Goal: Ask a question: Seek information or help from site administrators or community

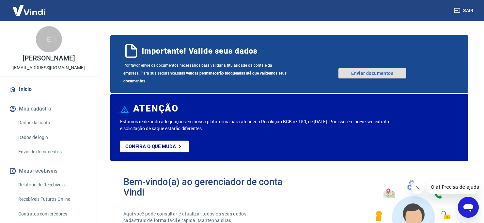
click at [383, 72] on link "Enviar documentos" at bounding box center [373, 73] width 68 height 10
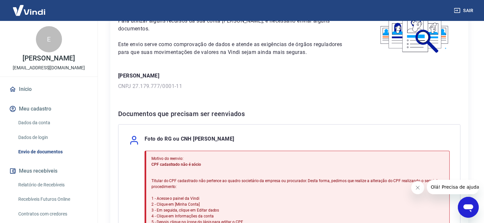
scroll to position [33, 0]
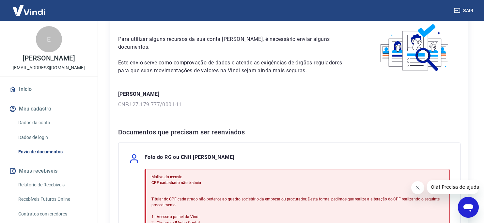
click at [47, 106] on button "Meu cadastro" at bounding box center [49, 109] width 82 height 14
click at [19, 122] on link "Dados da conta" at bounding box center [53, 122] width 74 height 13
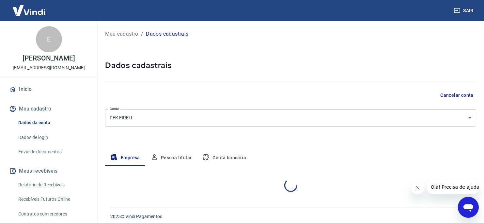
select select "SP"
select select "business"
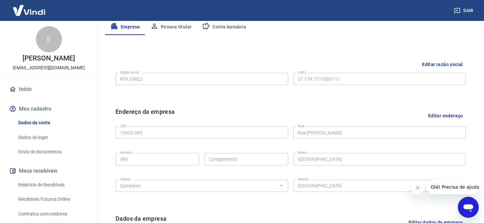
scroll to position [163, 0]
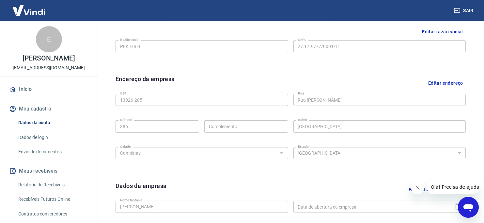
click at [437, 85] on button "Editar endereço" at bounding box center [446, 82] width 40 height 17
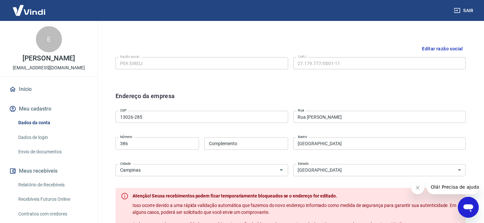
scroll to position [131, 0]
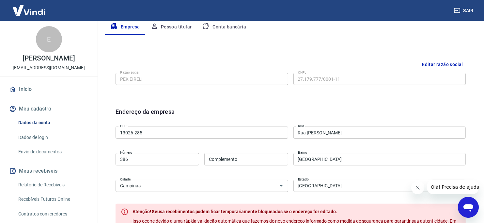
click at [172, 132] on input "13026-285" at bounding box center [202, 132] width 173 height 12
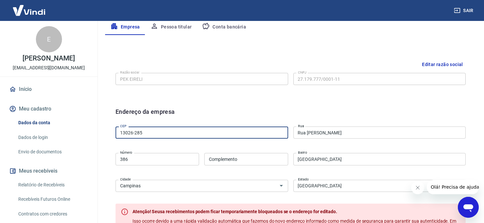
click at [172, 132] on input "13026-285" at bounding box center [202, 132] width 173 height 12
click at [194, 133] on input "13026-285" at bounding box center [202, 132] width 173 height 12
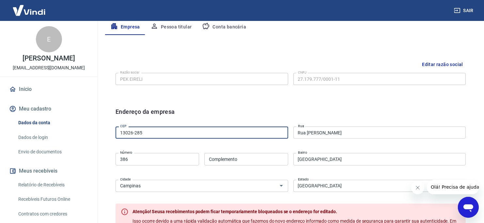
paste input "5086-010"
type input "15086-010"
click at [304, 103] on div "Endereço da empresa CEP 15086-010 CEP Rua Rua Dom Luís Antônio de Sousa Rua Núm…" at bounding box center [290, 191] width 361 height 179
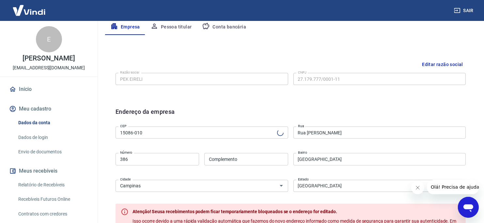
type input "[GEOGRAPHIC_DATA][PERSON_NAME]"
type input "[GEOGRAPHIC_DATA]"
click at [148, 159] on input "386" at bounding box center [158, 159] width 84 height 12
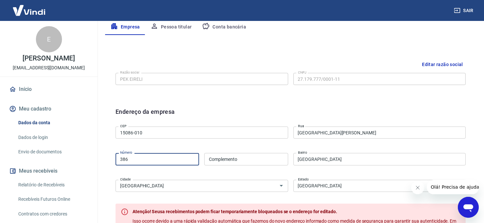
click at [148, 159] on input "386" at bounding box center [158, 159] width 84 height 12
click at [132, 161] on input "386" at bounding box center [158, 159] width 84 height 12
paste input "91"
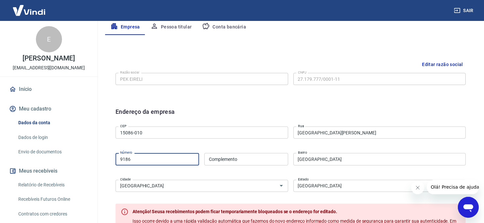
type input "9186"
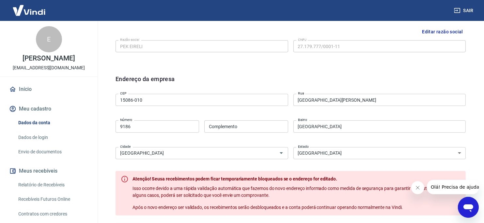
scroll to position [196, 0]
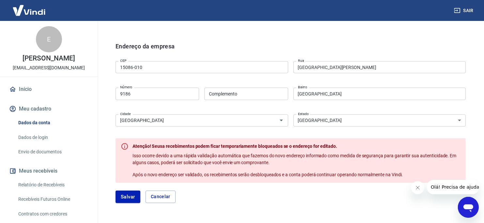
click at [110, 111] on div "Endereço da empresa CEP 15086-010 CEP Rua Avenida Otaviano Fava Rua Número 9186…" at bounding box center [290, 126] width 361 height 179
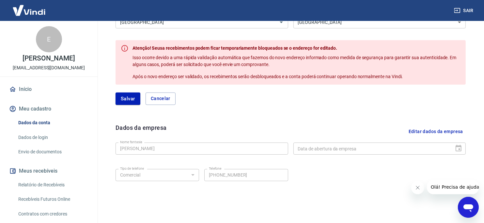
scroll to position [320, 0]
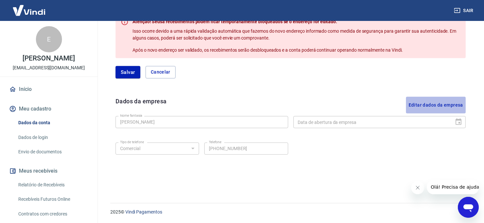
click at [449, 102] on button "Editar dados da empresa" at bounding box center [436, 105] width 60 height 17
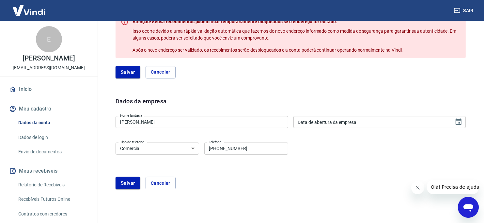
click at [198, 120] on input "[PERSON_NAME]" at bounding box center [202, 122] width 173 height 12
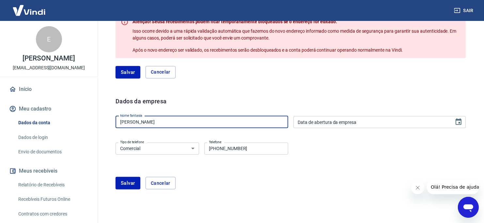
click at [198, 120] on input "[PERSON_NAME]" at bounding box center [202, 122] width 173 height 12
paste input "PEK LTDA"
type input "PEK LTDA"
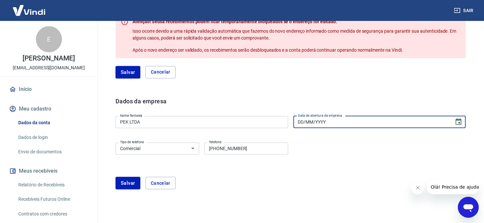
click at [328, 125] on input "DD/MM/YYYY" at bounding box center [372, 122] width 156 height 12
type input "[DATE]"
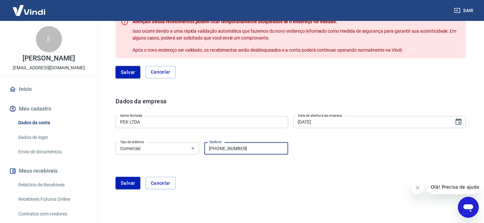
click at [235, 146] on input "[PHONE_NUMBER]" at bounding box center [246, 148] width 84 height 12
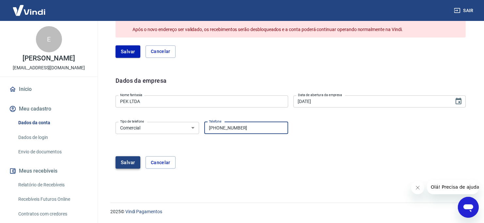
click at [131, 162] on button "Salvar" at bounding box center [128, 162] width 25 height 12
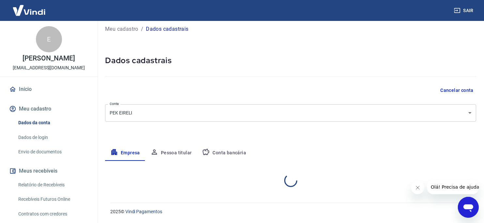
scroll to position [5, 0]
select select "SP"
select select "business"
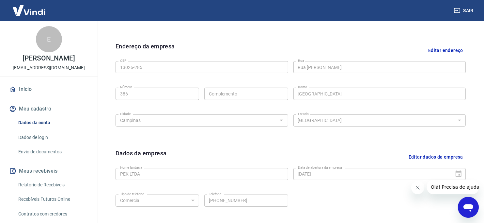
scroll to position [163, 0]
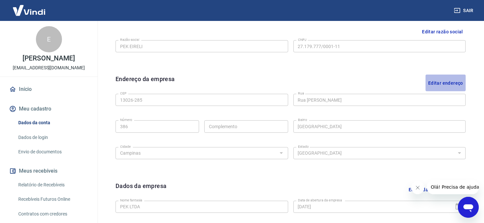
click at [452, 80] on button "Editar endereço" at bounding box center [446, 82] width 40 height 17
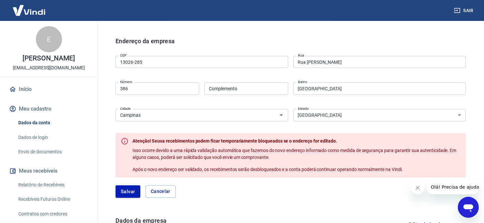
scroll to position [190, 0]
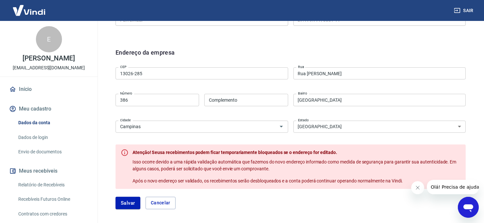
click at [163, 73] on input "13026-285" at bounding box center [202, 73] width 173 height 12
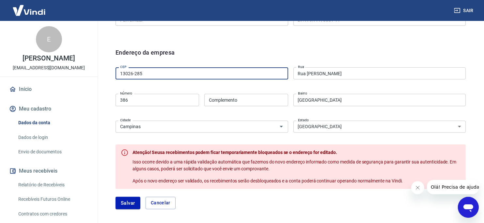
click at [163, 73] on input "13026-285" at bounding box center [202, 73] width 173 height 12
click at [185, 78] on input "13026-285" at bounding box center [202, 73] width 173 height 12
click at [182, 74] on input "13026-285" at bounding box center [202, 73] width 173 height 12
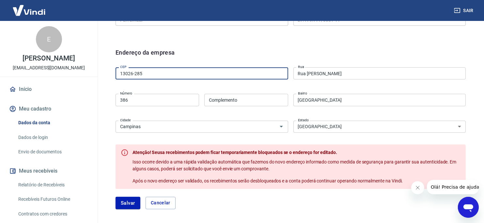
click at [182, 74] on input "13026-285" at bounding box center [202, 73] width 173 height 12
paste input "5086-010"
type input "15086-010"
type input "[GEOGRAPHIC_DATA][PERSON_NAME]"
type input "[GEOGRAPHIC_DATA]"
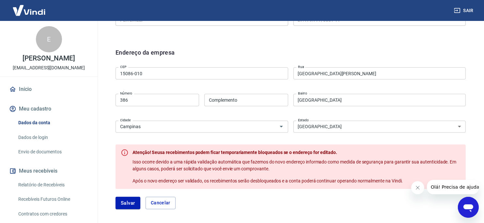
click at [278, 48] on div "Endereço da empresa" at bounding box center [291, 56] width 350 height 17
type input "[GEOGRAPHIC_DATA]"
click at [144, 97] on input "386" at bounding box center [158, 100] width 84 height 12
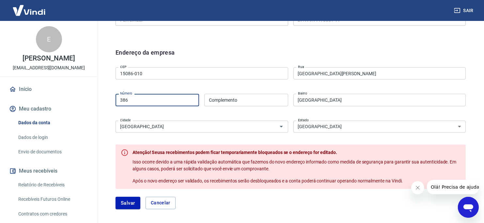
click at [144, 97] on input "386" at bounding box center [158, 100] width 84 height 12
paste input "91"
type input "9186"
click at [424, 52] on div "Endereço da empresa" at bounding box center [291, 56] width 350 height 17
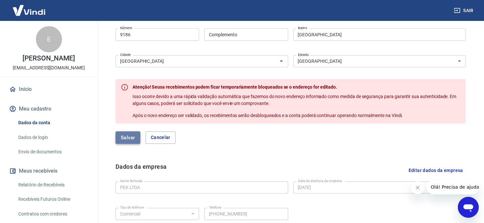
click at [131, 139] on button "Salvar" at bounding box center [128, 137] width 25 height 12
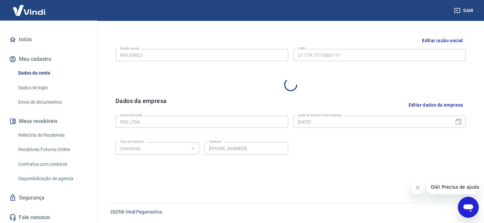
scroll to position [51, 0]
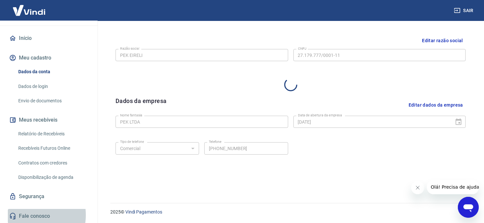
click at [31, 214] on link "Fale conosco" at bounding box center [49, 216] width 82 height 14
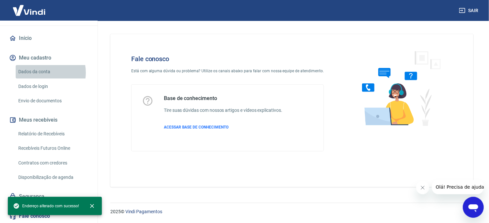
click at [43, 72] on link "Dados da conta" at bounding box center [53, 71] width 74 height 13
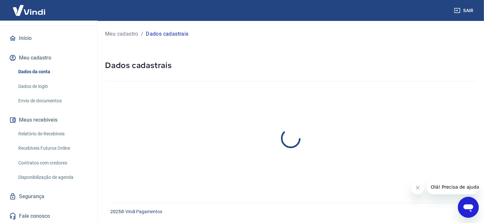
select select "SP"
select select "business"
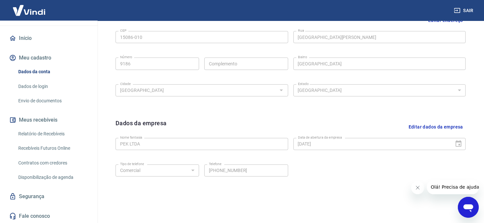
scroll to position [248, 0]
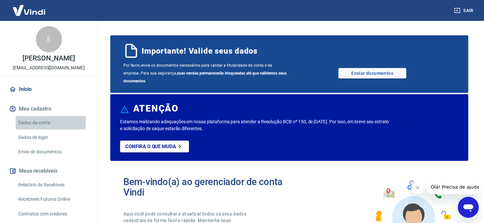
click at [42, 122] on link "Dados da conta" at bounding box center [53, 122] width 74 height 13
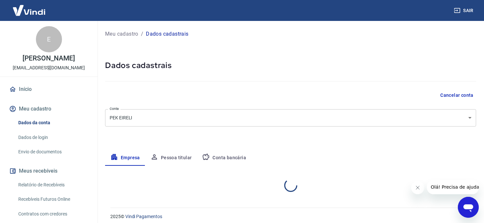
select select "SP"
select select "business"
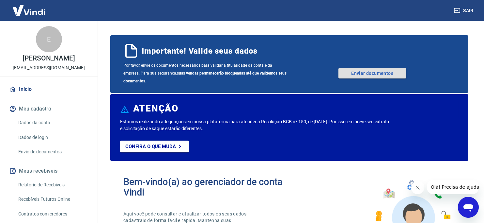
click at [357, 72] on link "Enviar documentos" at bounding box center [373, 73] width 68 height 10
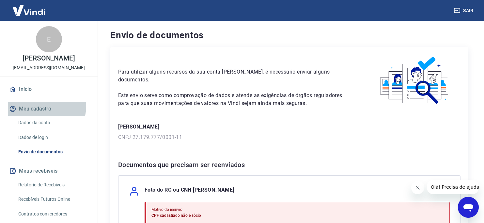
click at [40, 106] on button "Meu cadastro" at bounding box center [49, 109] width 82 height 14
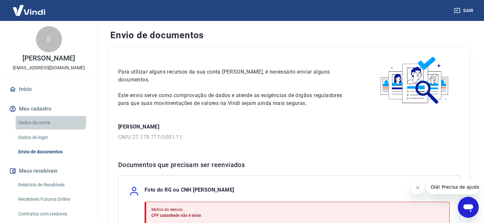
click at [43, 120] on link "Dados da conta" at bounding box center [53, 122] width 74 height 13
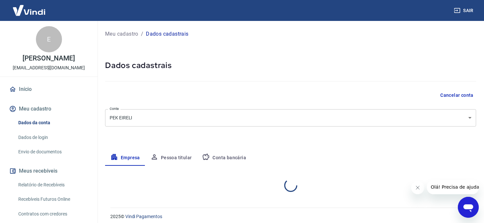
select select "SP"
select select "business"
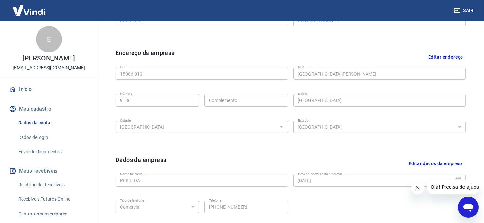
scroll to position [183, 0]
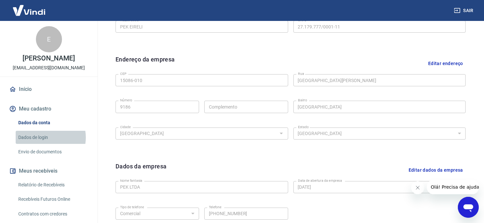
click at [43, 137] on link "Dados de login" at bounding box center [53, 137] width 74 height 13
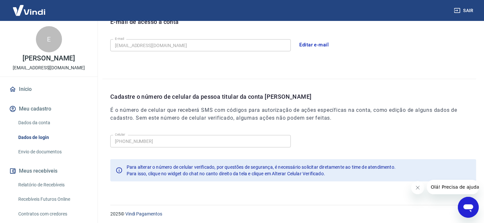
scroll to position [195, 0]
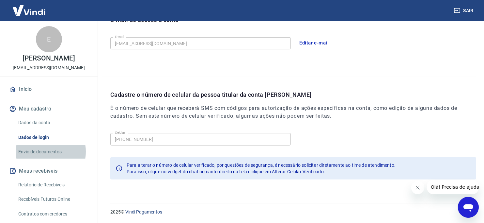
click at [42, 151] on link "Envio de documentos" at bounding box center [53, 151] width 74 height 13
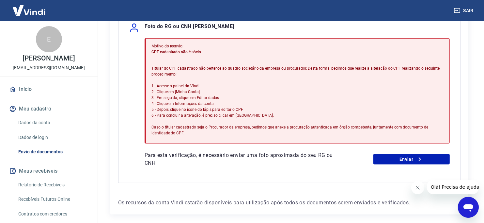
scroll to position [189, 0]
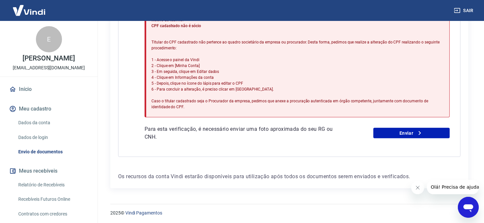
click at [470, 207] on icon "Abrir janela de mensagens" at bounding box center [468, 208] width 10 height 8
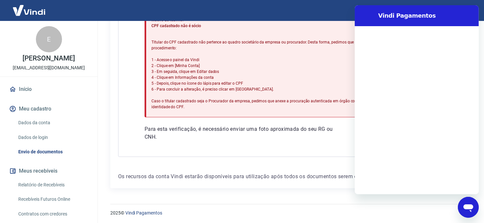
scroll to position [0, 0]
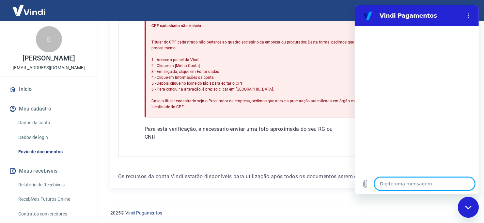
type textarea "p"
type textarea "x"
type textarea "pr"
type textarea "x"
type textarea "pre"
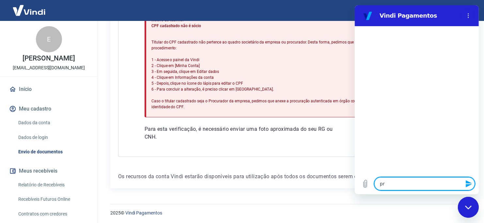
type textarea "x"
type textarea "prec"
type textarea "x"
type textarea "preci"
type textarea "x"
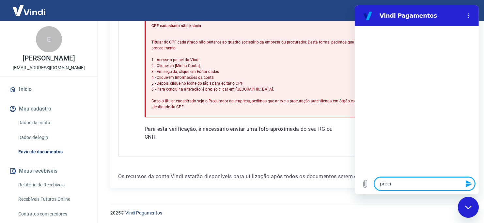
type textarea "precis"
type textarea "x"
type textarea "preciso"
type textarea "x"
type textarea "preciso"
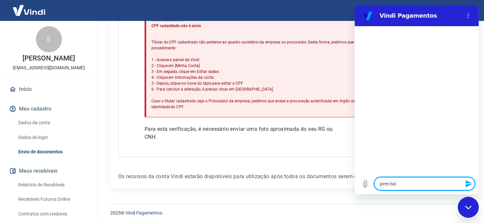
type textarea "x"
type textarea "preciso d"
type textarea "x"
type textarea "preciso de"
type textarea "x"
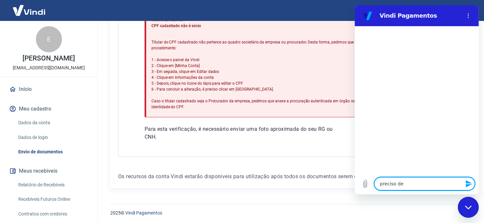
type textarea "preciso de"
type textarea "x"
type textarea "preciso de u"
type textarea "x"
type textarea "preciso de"
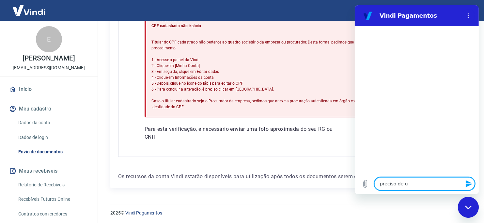
type textarea "x"
type textarea "preciso de a"
type textarea "x"
type textarea "preciso de aj"
type textarea "x"
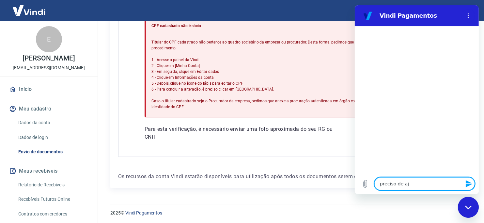
type textarea "preciso de aju"
type textarea "x"
type textarea "preciso de ajud"
type textarea "x"
type textarea "preciso de ajuda"
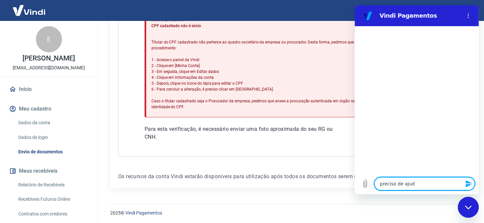
type textarea "x"
type textarea "preciso de ajuda"
type textarea "x"
type textarea "preciso de ajuda p"
type textarea "x"
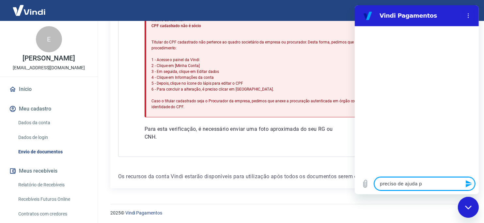
type textarea "preciso de ajuda pa"
type textarea "x"
type textarea "preciso de ajuda par"
type textarea "x"
type textarea "preciso de ajuda para"
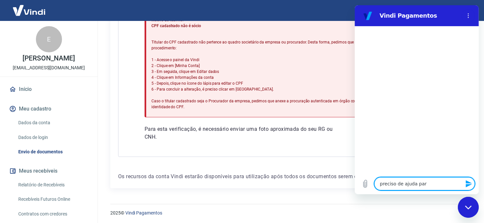
type textarea "x"
type textarea "preciso de ajuda para"
type textarea "x"
type textarea "preciso de ajuda para f"
type textarea "x"
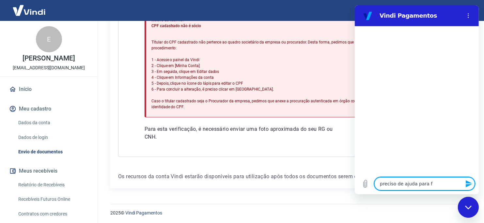
type textarea "preciso de ajuda para fi"
type textarea "x"
type textarea "preciso de ajuda para fin"
type textarea "x"
type textarea "preciso de ajuda para fina"
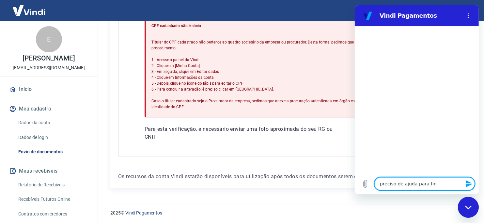
type textarea "x"
type textarea "preciso de ajuda para final"
type textarea "x"
type textarea "preciso de ajuda para finali"
type textarea "x"
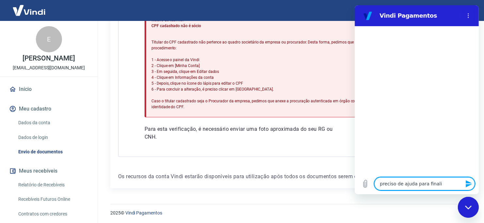
type textarea "preciso de ajuda para finaliz"
type textarea "x"
type textarea "preciso de ajuda para finaliza"
type textarea "x"
type textarea "preciso de ajuda para finalizar"
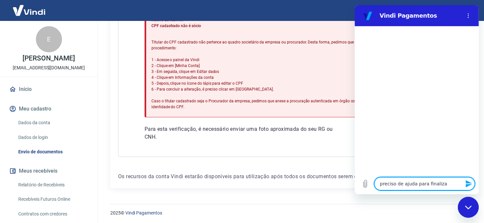
type textarea "x"
type textarea "preciso de ajuda para finalizar"
type textarea "x"
type textarea "preciso de ajuda para finalizar a"
type textarea "x"
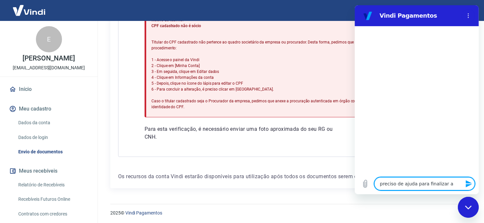
type textarea "preciso de ajuda para finalizar a"
type textarea "x"
type textarea "preciso de ajuda para finalizar a c"
type textarea "x"
type textarea "preciso de ajuda para finalizar a co"
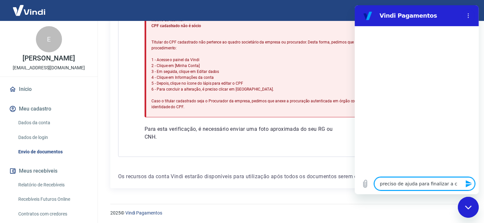
type textarea "x"
type textarea "preciso de ajuda para finalizar a con"
type textarea "x"
type textarea "preciso de ajuda para finalizar a conf"
type textarea "x"
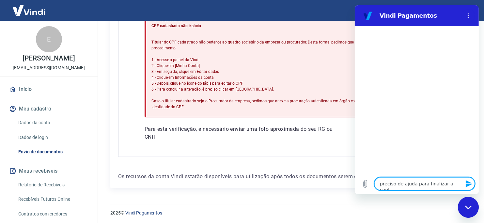
type textarea "preciso de ajuda para finalizar a confi"
type textarea "x"
type textarea "preciso de ajuda para finalizar a config"
type textarea "x"
type textarea "preciso de ajuda para finalizar a configu"
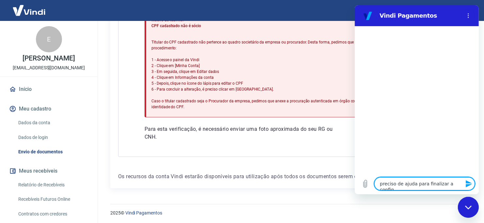
type textarea "x"
type textarea "preciso de ajuda para finalizar a configur"
type textarea "x"
type textarea "preciso de ajuda para finalizar a configura"
type textarea "x"
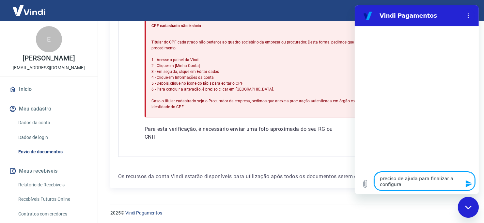
type textarea "preciso de ajuda para finalizar a configuraç"
type textarea "x"
type textarea "preciso de ajuda para finalizar a configuraçã"
type textarea "x"
type textarea "preciso de ajuda para finalizar a configuração"
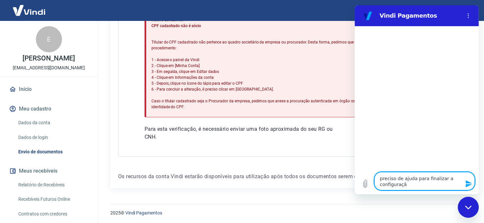
type textarea "x"
type textarea "preciso de ajuda para finalizar a configuração"
click at [467, 184] on icon "Enviar mensagem" at bounding box center [469, 183] width 6 height 7
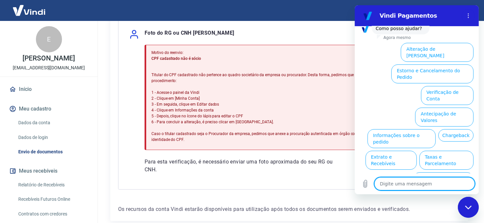
scroll to position [60, 0]
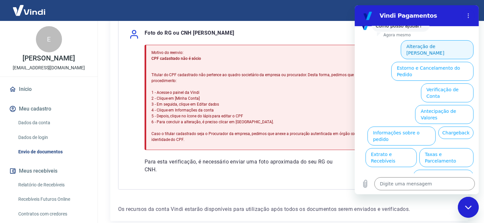
click at [416, 45] on button "Alteração de Dados Cadastrais" at bounding box center [437, 49] width 73 height 19
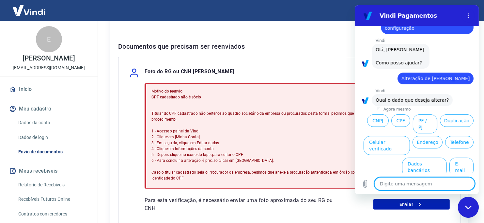
scroll to position [59, 0]
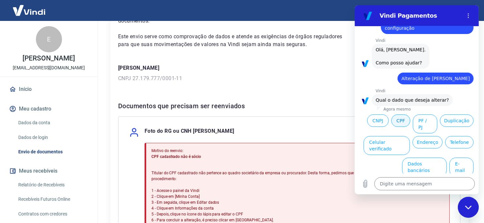
click at [399, 122] on button "CPF" at bounding box center [400, 120] width 19 height 12
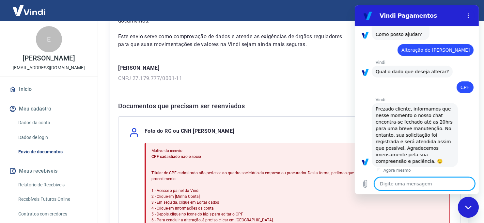
scroll to position [53, 0]
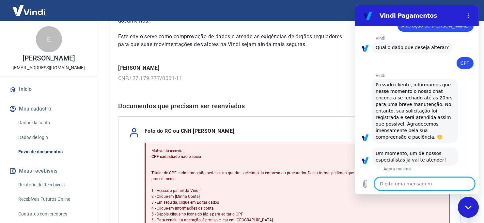
type textarea "x"
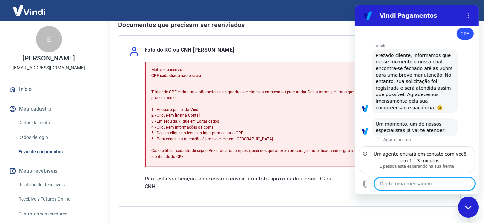
scroll to position [124, 0]
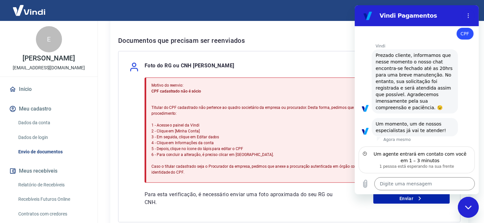
click at [37, 106] on button "Meu cadastro" at bounding box center [49, 109] width 82 height 14
click at [42, 110] on button "Meu cadastro" at bounding box center [49, 109] width 82 height 14
click at [44, 121] on link "Dados da conta" at bounding box center [53, 122] width 74 height 13
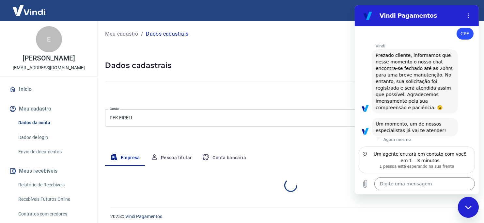
select select "SP"
select select "business"
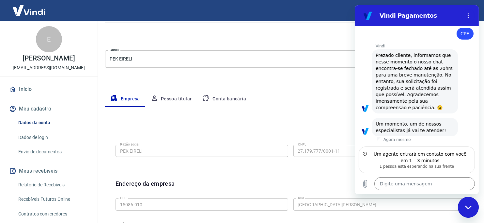
scroll to position [52, 0]
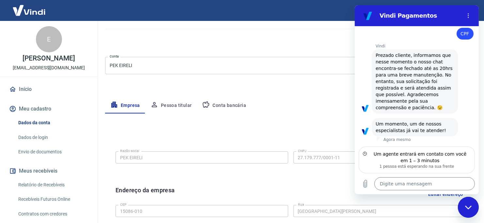
type textarea "x"
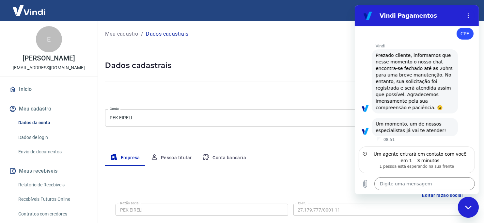
click at [41, 12] on img at bounding box center [29, 10] width 42 height 20
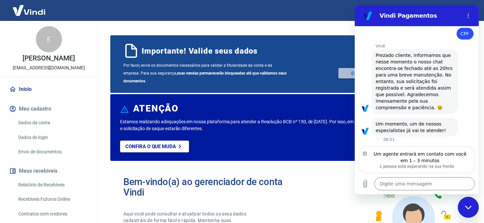
click at [342, 75] on link "Enviar documentos" at bounding box center [373, 73] width 68 height 10
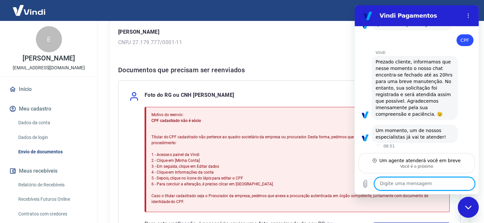
scroll to position [98, 0]
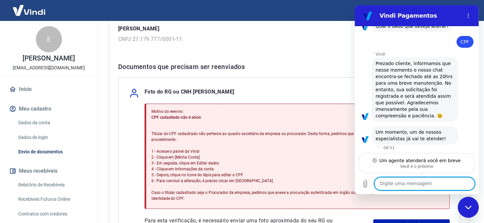
type textarea "x"
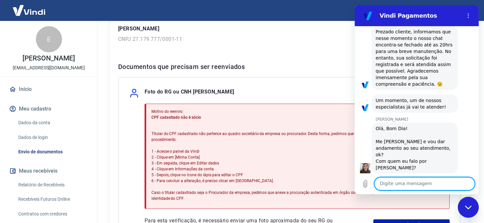
scroll to position [130, 0]
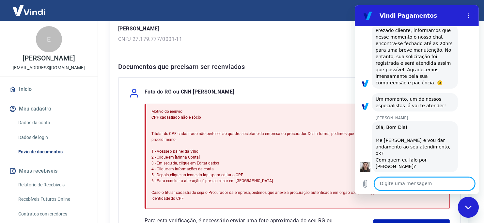
type textarea "b"
type textarea "x"
type textarea "bo"
type textarea "x"
type textarea "bom"
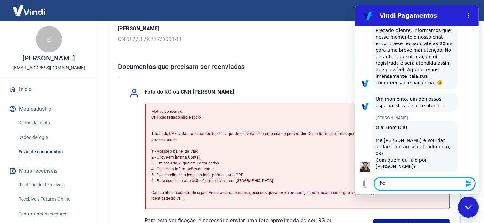
type textarea "x"
type textarea "bom"
type textarea "x"
type textarea "bom d"
type textarea "x"
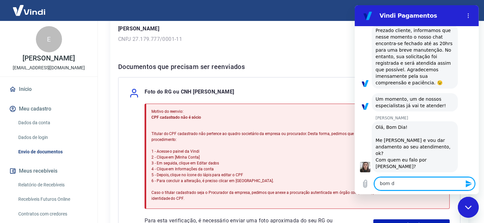
type textarea "bom di"
type textarea "x"
type textarea "bom dia"
type textarea "x"
type textarea "bom dia,"
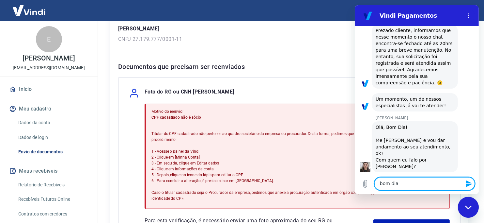
type textarea "x"
type textarea "bom dia,"
type textarea "x"
type textarea "bom dia, S"
type textarea "x"
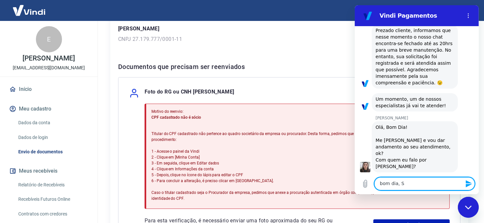
type textarea "bom dia, Si"
type textarea "x"
type textarea "bom dia, Sil"
type textarea "x"
type textarea "bom dia, Sila"
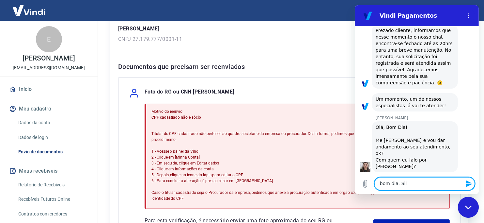
type textarea "x"
type textarea "bom dia, Sil"
type textarea "x"
type textarea "bom dia, Silv"
type textarea "x"
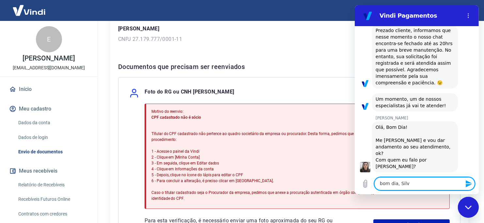
type textarea "bom dia, Silva"
type textarea "x"
type textarea "bom dia, Silvan"
type textarea "x"
type textarea "bom dia, Silvana"
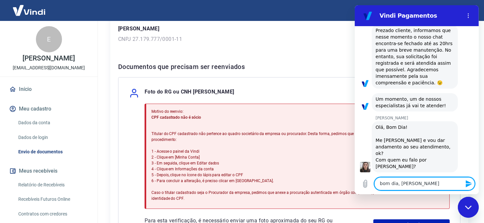
type textarea "x"
type textarea "bom dia, Silvana"
type textarea "x"
type textarea "bom dia, Silvana !"
type textarea "x"
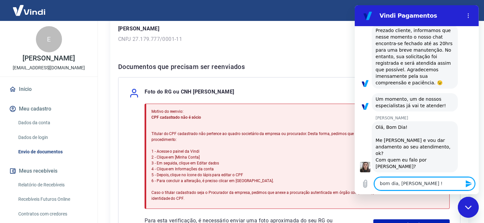
type textarea "bom dia, Silvana !!"
type textarea "x"
type textarea "bom dia, Silvana !!!"
type textarea "x"
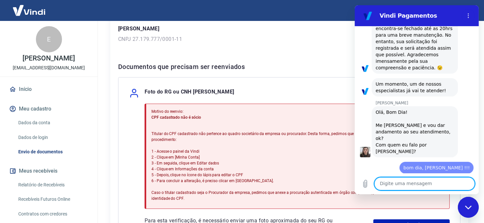
type textarea "x"
type textarea "O"
type textarea "x"
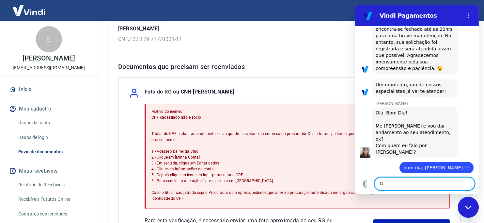
type textarea "O"
type textarea "x"
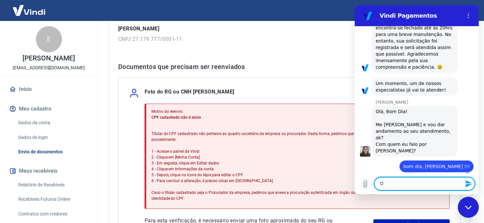
type textarea "O m"
type textarea "x"
type textarea "O me"
type textarea "x"
type textarea "O meu"
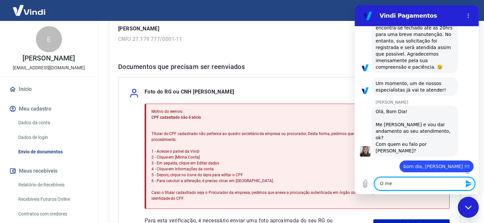
type textarea "x"
type textarea "O meu"
type textarea "x"
type textarea "O meu n"
type textarea "x"
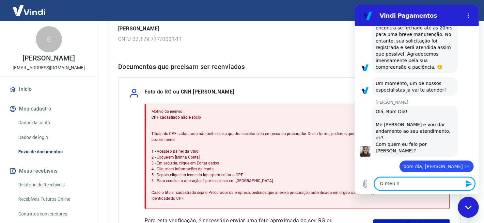
type textarea "O meu no"
type textarea "x"
type textarea "O meu nom"
type textarea "x"
type textarea "O meu nome"
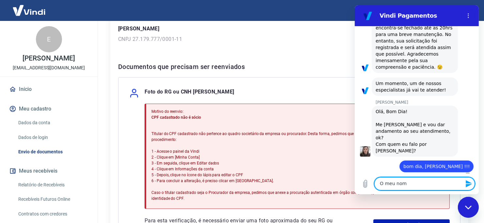
type textarea "x"
type textarea "O meu nome"
type textarea "x"
type textarea "O meu nome é"
type textarea "x"
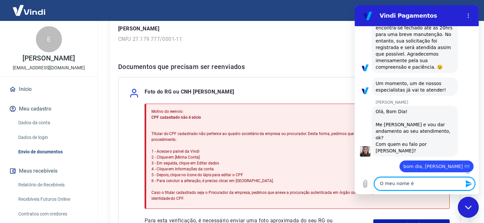
type textarea "O meu nome é"
type textarea "x"
type textarea "O meu nome é E"
type textarea "x"
type textarea "O meu nome é Er"
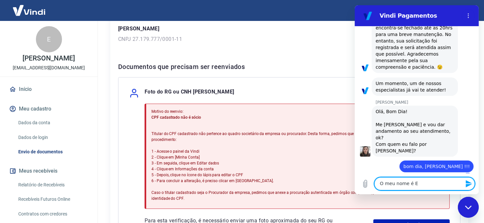
type textarea "x"
type textarea "O meu nome é Era"
type textarea "x"
type textarea "O meu nome é Eral"
type textarea "x"
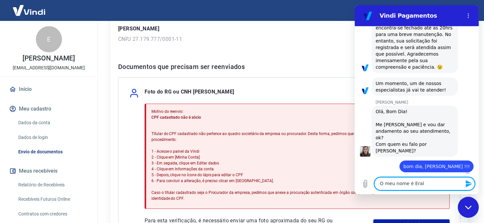
type textarea "O meu nome é Erald"
type textarea "x"
type textarea "O meu nome é Eraldo"
type textarea "x"
type textarea "O meu nome é Eraldo"
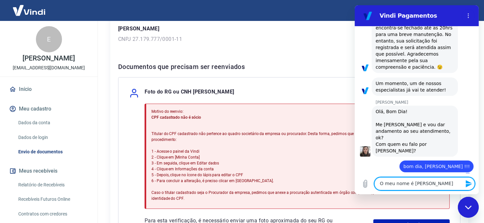
type textarea "x"
type textarea "O meu nome é Eraldo e"
type textarea "x"
type textarea "O meu nome é Eraldo e"
type textarea "x"
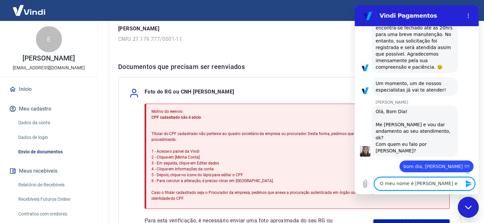
type textarea "O meu nome é Eraldo e f"
type textarea "x"
type textarea "O meu nome é Eraldo e fi"
type textarea "x"
type textarea "O meu nome é Eraldo e fiz"
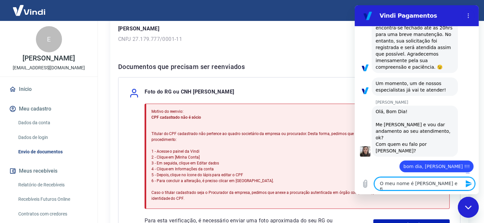
type textarea "x"
type textarea "O meu nome é Eraldo e fiz"
type textarea "x"
type textarea "O meu nome é Eraldo e fiz o"
type textarea "x"
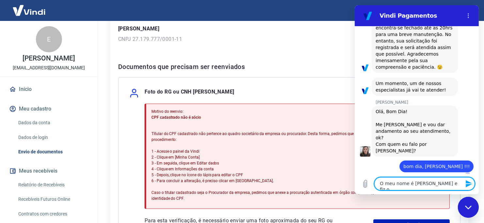
type textarea "O meu nome é Eraldo e fiz o"
type textarea "x"
type textarea "O meu nome é Eraldo e fiz o c"
type textarea "x"
type textarea "O meu nome é Eraldo e fiz o ca"
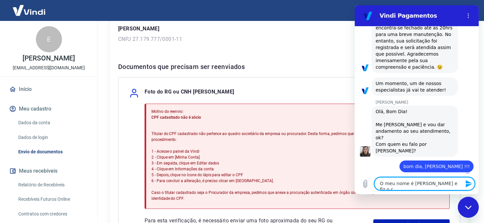
type textarea "x"
type textarea "O meu nome é Eraldo e fiz o cad"
type textarea "x"
type textarea "O meu nome é Eraldo e fiz o cads"
type textarea "x"
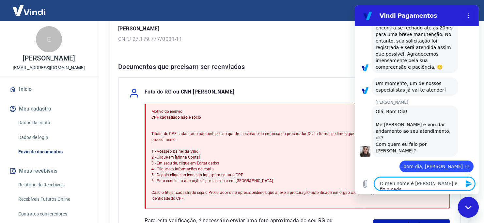
type textarea "O meu nome é Eraldo e fiz o cadsa"
type textarea "x"
type textarea "O meu nome é Eraldo e fiz o cadsat"
type textarea "x"
type textarea "O meu nome é Eraldo e fiz o cadsatr"
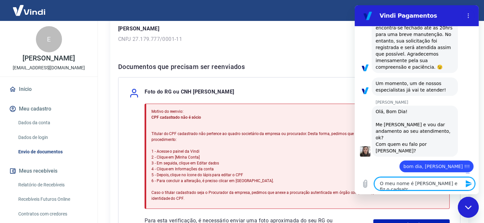
type textarea "x"
type textarea "O meu nome é Eraldo e fiz o cadsatro"
type textarea "x"
type textarea "O meu nome é Eraldo e fiz o cadsatro"
type textarea "x"
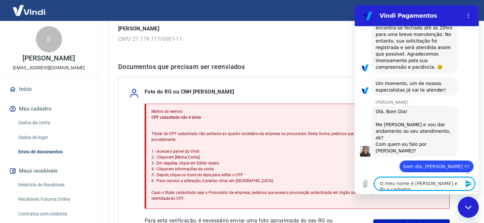
type textarea "O meu nome é Eraldo e fiz o cadsatro c"
type textarea "x"
type textarea "O meu nome é Eraldo e fiz o cadsatro co"
type textarea "x"
type textarea "O meu nome é Eraldo e fiz o cadsatro com"
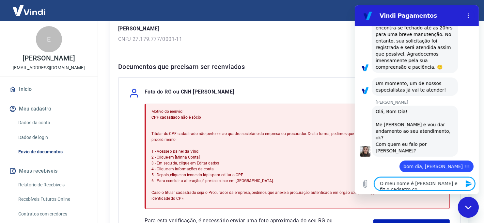
type textarea "x"
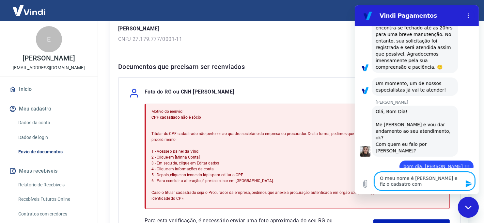
type textarea "O meu nome é Eraldo e fiz o cadsatro com"
type textarea "x"
type textarea "O meu nome é Eraldo e fiz o cadsatro com o"
type textarea "x"
type textarea "O meu nome é Eraldo e fiz o cadsatro com o"
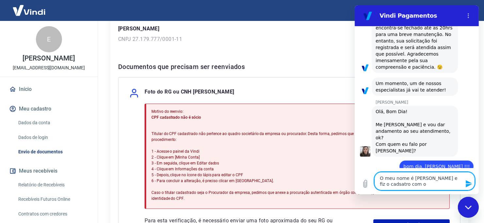
type textarea "x"
type textarea "O meu nome é Eraldo e fiz o cadatro com o"
type textarea "x"
type textarea "O meu nome é Eraldo e fiz o cadastro com o"
type textarea "x"
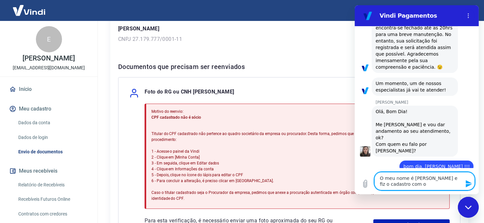
type textarea "O meu nome é Eraldo e fiz o cadastro com o n"
type textarea "x"
type textarea "O meu nome é Eraldo e fiz o cadastro com o no"
type textarea "x"
type textarea "O meu nome é Eraldo e fiz o cadastro com o nom"
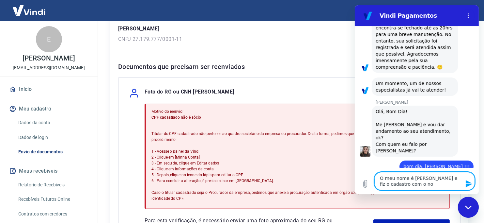
type textarea "x"
type textarea "O meu nome é Eraldo e fiz o cadastro com o nome"
type textarea "x"
type textarea "O meu nome é Eraldo e fiz o cadastro com o nome"
type textarea "x"
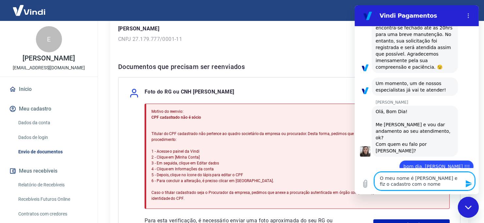
type textarea "O meu nome é Eraldo e fiz o cadastro com o nome f"
type textarea "x"
type textarea "O meu nome é Eraldo e fiz o cadastro com o nome fa"
type textarea "x"
type textarea "O meu nome é Eraldo e fiz o cadastro com o nome fan"
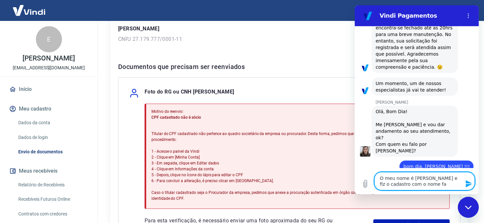
type textarea "x"
type textarea "O meu nome é Eraldo e fiz o cadastro com o nome fant"
type textarea "x"
type textarea "O meu nome é Eraldo e fiz o cadastro com o nome fanta"
type textarea "x"
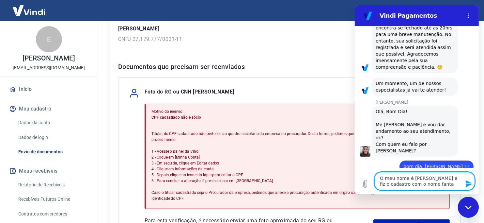
type textarea "O meu nome é Eraldo e fiz o cadastro com o nome fantas"
type textarea "x"
type textarea "O meu nome é Eraldo e fiz o cadastro com o nome fantasi"
type textarea "x"
type textarea "O meu nome é Eraldo e fiz o cadastro com o nome fantasia"
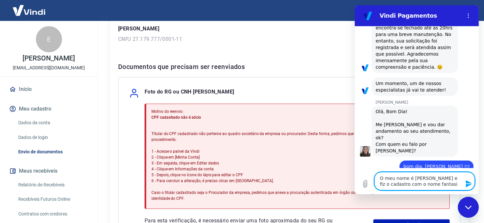
type textarea "x"
type textarea "O meu nome é Eraldo e fiz o cadastro com o nome fantasia"
type textarea "x"
type textarea "O meu nome é Eraldo e fiz o cadastro com o nome fantasia e"
type textarea "x"
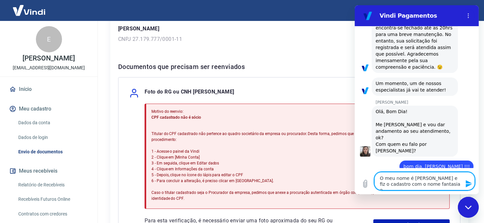
type textarea "O meu nome é Eraldo e fiz o cadastro com o nome fantasia e"
type textarea "x"
type textarea "O meu nome é Eraldo e fiz o cadastro com o nome fantasia e o"
type textarea "x"
type textarea "O meu nome é Eraldo e fiz o cadastro com o nome fantasia e o"
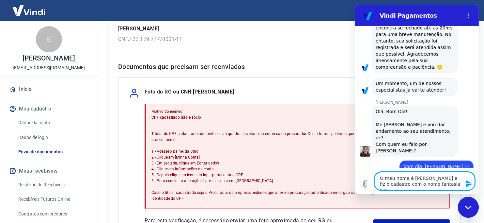
type textarea "x"
type textarea "O meu nome é Eraldo e fiz o cadastro com o nome fantasia e o C"
type textarea "x"
type textarea "O meu nome é Eraldo e fiz o cadastro com o nome fantasia e o CN"
type textarea "x"
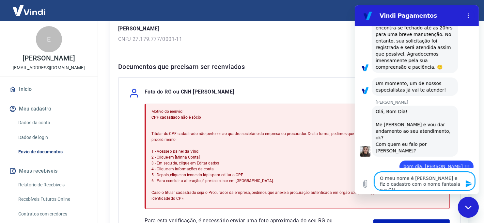
type textarea "O meu nome é Eraldo e fiz o cadastro com o nome fantasia e o CNP"
type textarea "x"
type textarea "O meu nome é Eraldo e fiz o cadastro com o nome fantasia e o CNPJ"
type textarea "x"
type textarea "O meu nome é Eraldo e fiz o cadastro com o nome fantasia e o CNPJ"
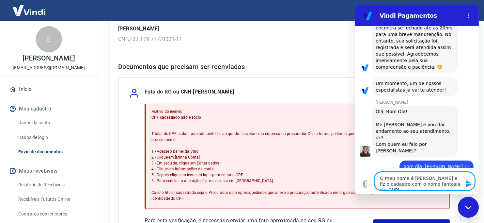
type textarea "x"
type textarea "O meu nome é Eraldo e fiz o cadastro com o nome fantasia e o CNPJ d"
type textarea "x"
type textarea "O meu nome é Eraldo e fiz o cadastro com o nome fantasia e o CNPJ da"
type textarea "x"
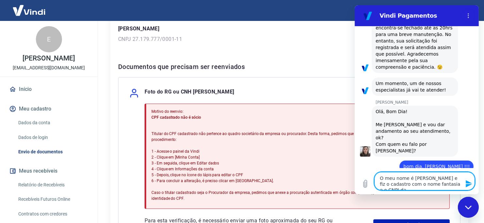
type textarea "O meu nome é Eraldo e fiz o cadastro com o nome fantasia e o CNPJ da"
type textarea "x"
type textarea "O meu nome é Eraldo e fiz o cadastro com o nome fantasia e o CNPJ da e"
type textarea "x"
type textarea "O meu nome é Eraldo e fiz o cadastro com o nome fantasia e o CNPJ da em"
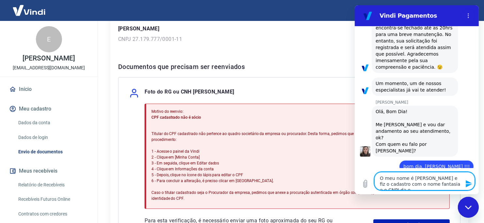
type textarea "x"
type textarea "O meu nome é Eraldo e fiz o cadastro com o nome fantasia e o CNPJ da emp"
type textarea "x"
type textarea "O meu nome é Eraldo e fiz o cadastro com o nome fantasia e o CNPJ da empr"
type textarea "x"
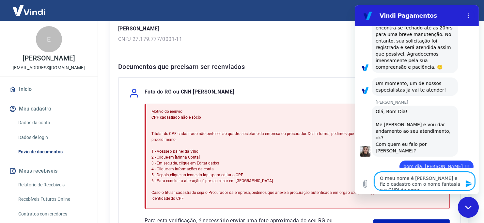
type textarea "O meu nome é Eraldo e fiz o cadastro com o nome fantasia e o CNPJ da empre"
type textarea "x"
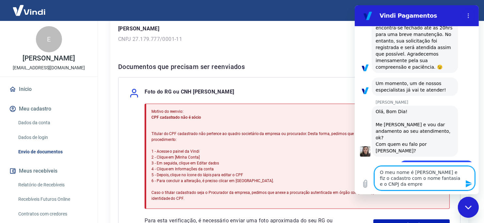
type textarea "O meu nome é Eraldo e fiz o cadastro com o nome fantasia e o CNPJ da empres"
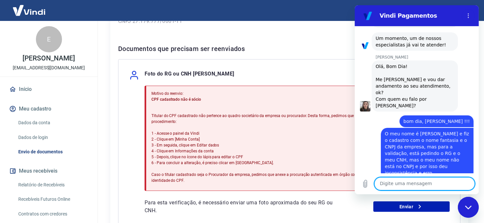
scroll to position [131, 0]
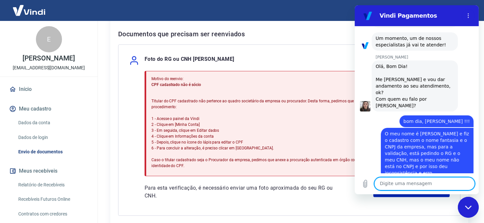
click at [296, 51] on div "Foto do RG ou CNH Eraldo Kazuo Shinzato Motivo do reenvio: CPF cadastrado não é…" at bounding box center [289, 129] width 342 height 171
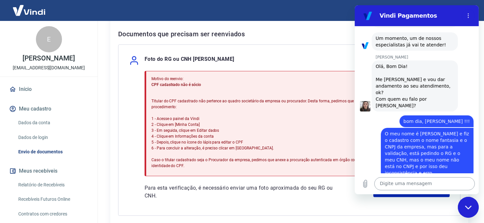
click at [414, 183] on textarea at bounding box center [424, 183] width 101 height 13
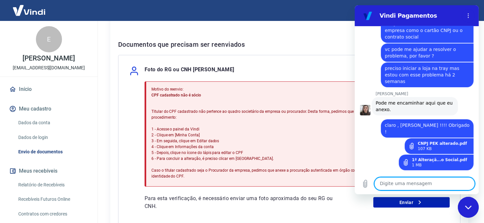
scroll to position [124, 0]
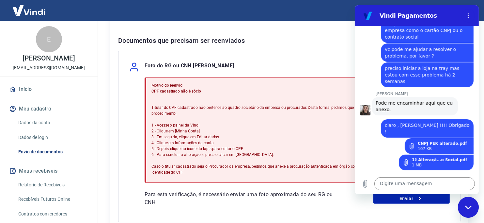
click at [275, 54] on div "Foto do RG ou CNH Eraldo Kazuo Shinzato Motivo do reenvio: CPF cadastrado não é…" at bounding box center [289, 136] width 342 height 171
click at [36, 119] on link "Dados da conta" at bounding box center [53, 122] width 74 height 13
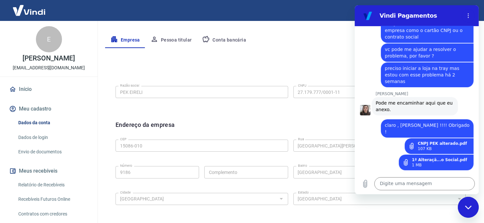
scroll to position [85, 0]
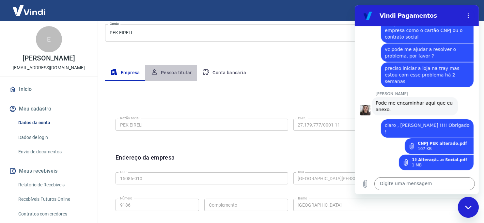
click at [180, 72] on button "Pessoa titular" at bounding box center [171, 73] width 52 height 16
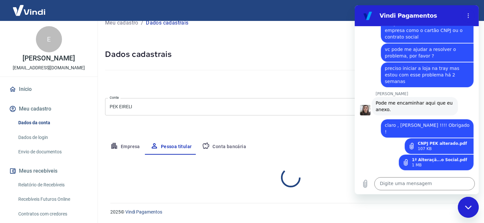
scroll to position [38, 0]
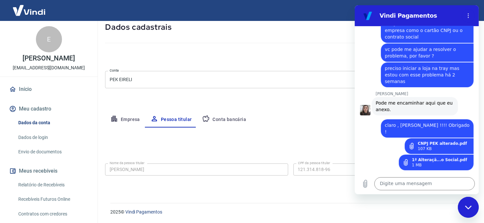
click at [219, 151] on div "Editar nome e CPF" at bounding box center [290, 146] width 371 height 12
click at [242, 150] on div "Editar nome e CPF" at bounding box center [290, 146] width 371 height 12
click at [294, 187] on div "Meu cadastro / Dados cadastrais Dados cadastrais Cancelar conta Conta PEK EIREL…" at bounding box center [290, 89] width 387 height 212
click at [453, 183] on textarea at bounding box center [424, 183] width 101 height 13
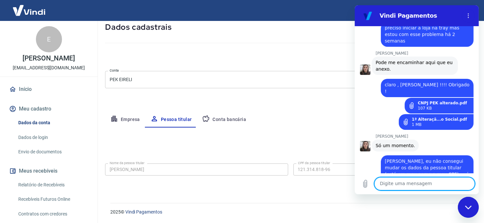
scroll to position [394, 0]
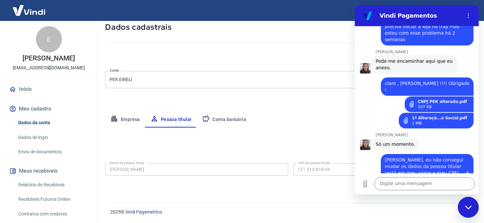
click at [248, 145] on div "Editar nome e CPF" at bounding box center [290, 146] width 371 height 12
click at [468, 206] on icon "Fechar janela de mensagens" at bounding box center [468, 207] width 7 height 4
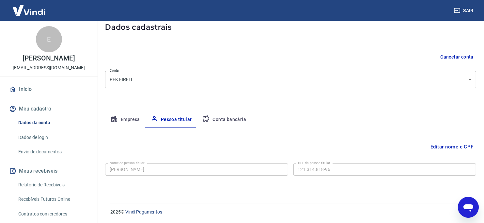
scroll to position [406, 0]
click at [450, 145] on button "Editar nome e CPF" at bounding box center [452, 146] width 48 height 12
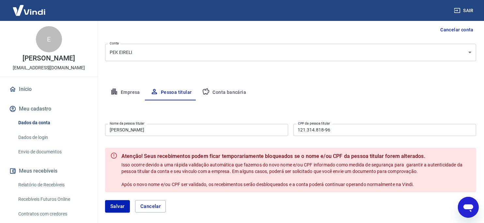
scroll to position [98, 0]
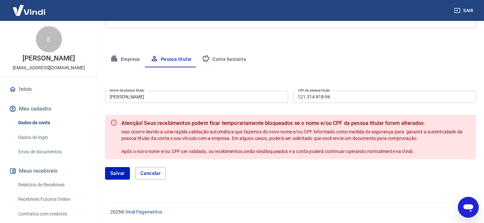
click at [466, 202] on icon "Abrir janela de mensagens" at bounding box center [468, 207] width 12 height 12
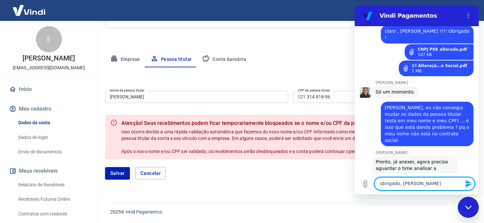
scroll to position [448, 0]
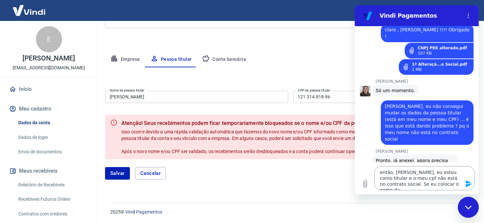
drag, startPoint x: 428, startPoint y: 184, endPoint x: 451, endPoint y: 173, distance: 25.7
click at [428, 184] on textarea "então, Silvana, eu estou como titular e o meu cpf não está no contrato social. …" at bounding box center [424, 178] width 101 height 24
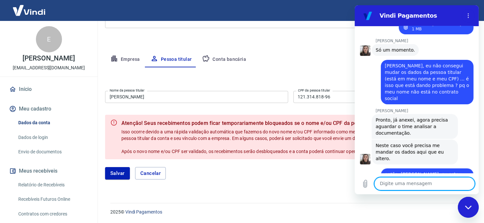
scroll to position [489, 0]
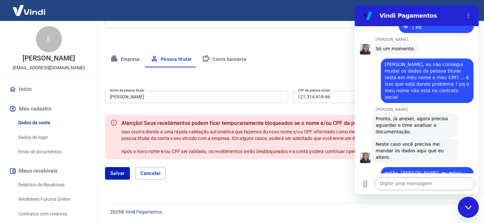
click at [391, 184] on textarea at bounding box center [424, 183] width 101 height 13
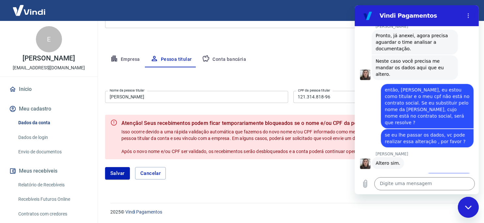
scroll to position [574, 0]
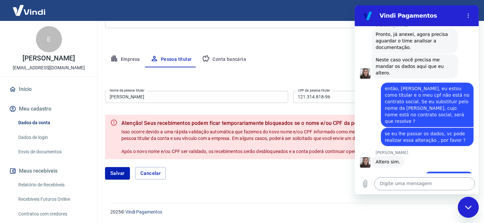
click at [390, 183] on textarea at bounding box center [424, 183] width 101 height 13
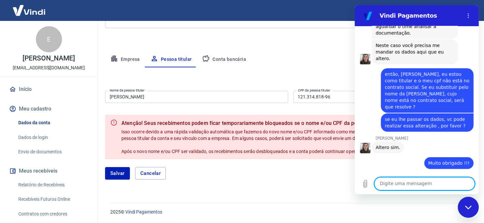
scroll to position [589, 0]
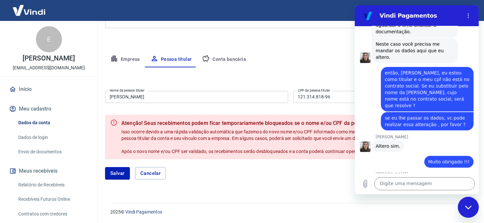
click at [300, 57] on div "Empresa Pessoa titular Conta bancária" at bounding box center [290, 60] width 371 height 16
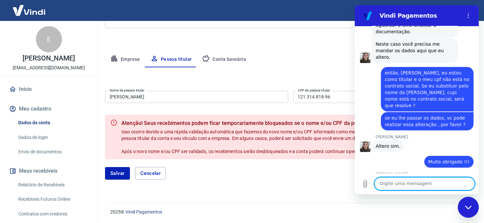
click at [404, 182] on textarea at bounding box center [424, 183] width 101 height 13
paste textarea "Nome do Titular Adelmira Ribeiro Martineli CPF 018998188-12"
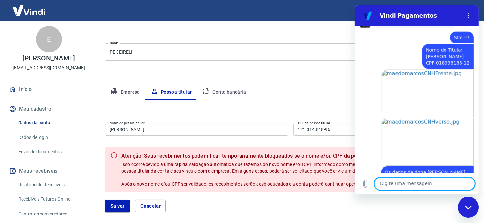
scroll to position [758, 0]
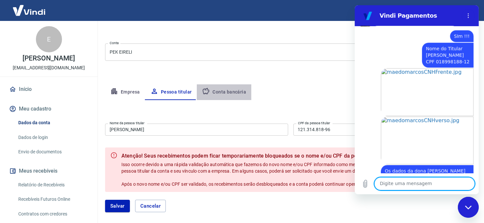
click at [231, 91] on button "Conta bancária" at bounding box center [224, 92] width 55 height 16
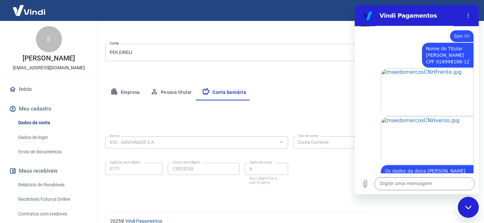
scroll to position [74, 0]
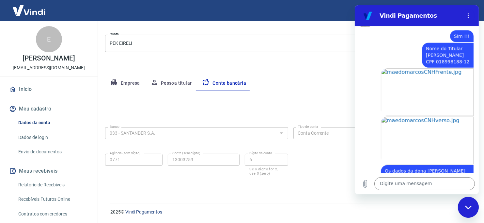
click at [185, 83] on button "Pessoa titular" at bounding box center [171, 83] width 52 height 16
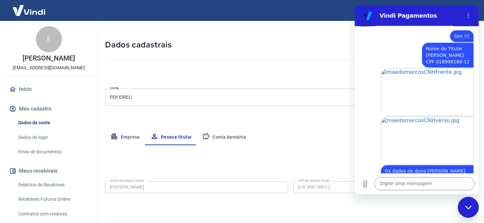
scroll to position [38, 0]
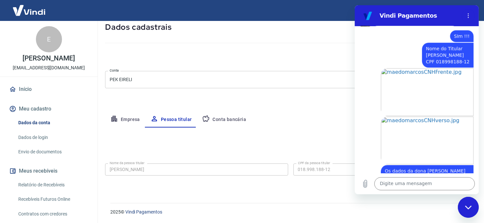
click at [234, 117] on button "Conta bancária" at bounding box center [224, 120] width 55 height 16
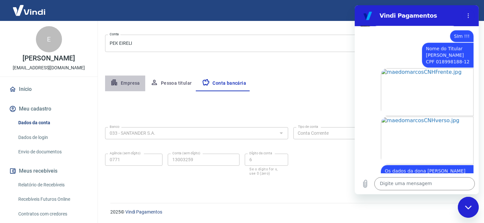
click at [130, 84] on button "Empresa" at bounding box center [125, 83] width 40 height 16
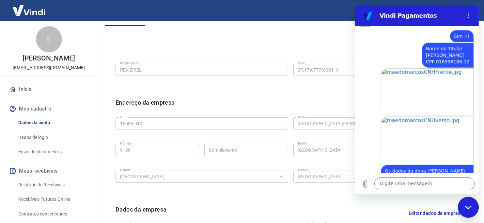
scroll to position [107, 0]
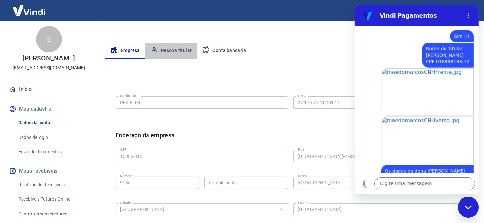
click at [182, 53] on button "Pessoa titular" at bounding box center [171, 51] width 52 height 16
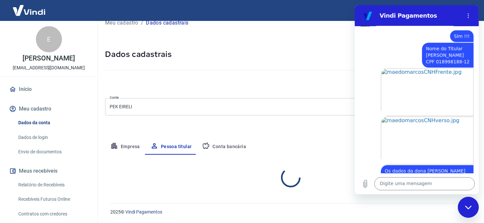
scroll to position [38, 0]
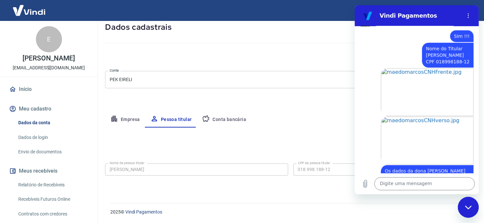
click at [467, 201] on div "Fechar janela de mensagens" at bounding box center [468, 207] width 20 height 20
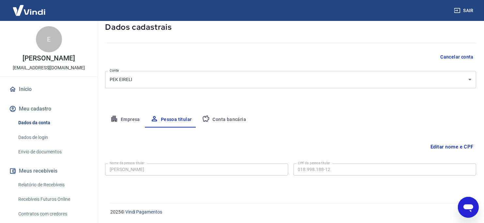
click at [473, 207] on icon "Abrir janela de mensagens" at bounding box center [468, 207] width 12 height 12
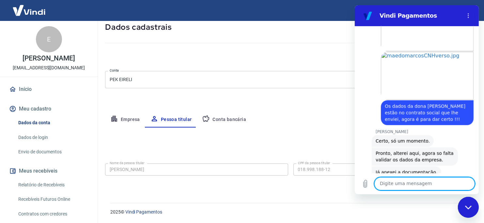
scroll to position [824, 0]
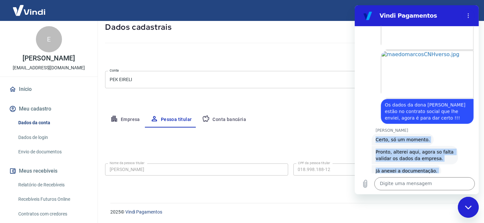
drag, startPoint x: 374, startPoint y: 92, endPoint x: 421, endPoint y: 143, distance: 68.9
click at [421, 143] on div "08:50 Web User 68ac4e0b0bf1c3967bee88c7 diz: preciso de ajuda para finalizar a …" at bounding box center [417, 99] width 124 height 147
copy div "Certo, só um momento. 09:08 Silvana Araujo diz: Pronto, alterei aqui, agora so …"
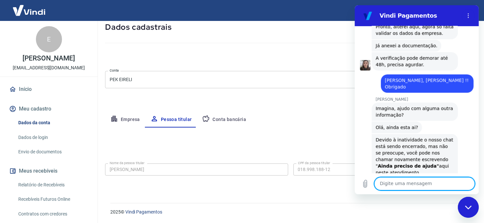
scroll to position [960, 0]
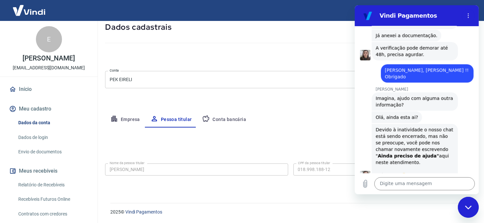
click at [419, 218] on button "Boa 👍" at bounding box center [428, 227] width 26 height 19
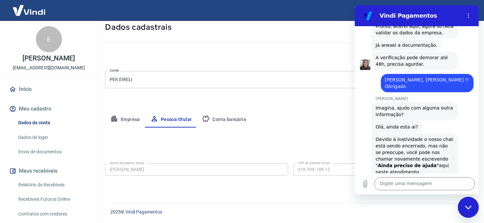
scroll to position [1015, 0]
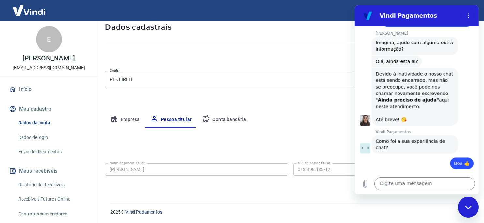
click at [442, 213] on button "Enviar" at bounding box center [454, 219] width 25 height 13
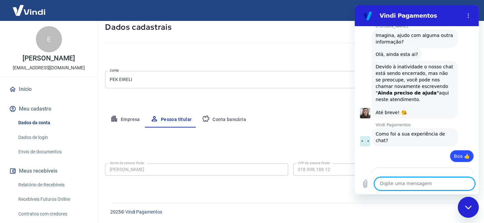
scroll to position [1024, 0]
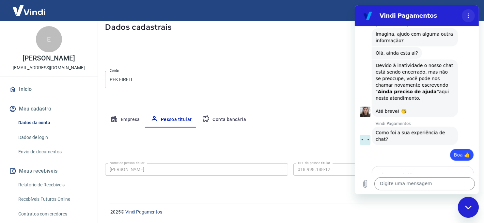
click at [470, 16] on icon "Menu de opções" at bounding box center [468, 15] width 5 height 5
click at [467, 209] on div "Fechar janela de mensagens" at bounding box center [468, 207] width 20 height 20
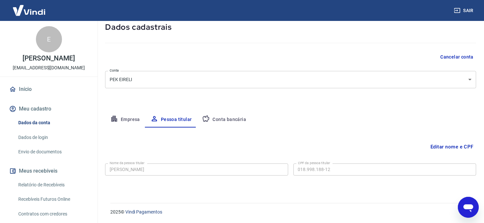
click at [24, 8] on img at bounding box center [29, 10] width 42 height 20
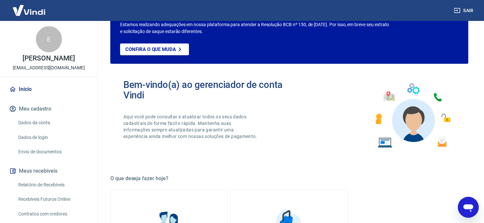
scroll to position [367, 0]
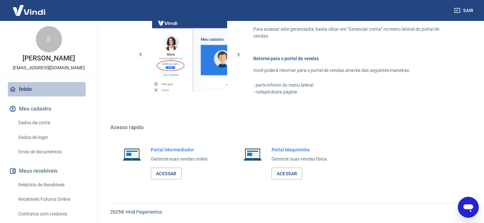
click at [30, 89] on link "Início" at bounding box center [49, 89] width 82 height 14
click at [34, 88] on link "Início" at bounding box center [49, 89] width 82 height 14
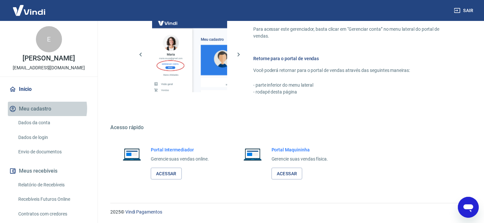
click at [47, 108] on button "Meu cadastro" at bounding box center [49, 109] width 82 height 14
click at [466, 205] on icon "Abrir janela de mensagens" at bounding box center [468, 208] width 10 height 8
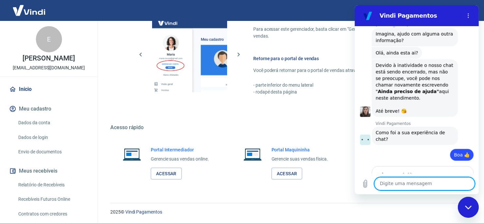
scroll to position [0, 0]
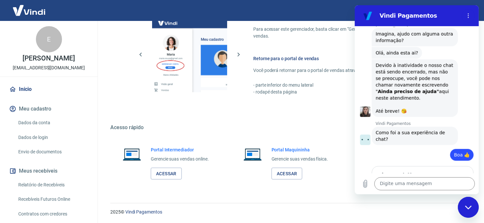
drag, startPoint x: 465, startPoint y: 207, endPoint x: 462, endPoint y: 200, distance: 7.2
click at [465, 207] on icon "Fechar janela de mensagens" at bounding box center [468, 207] width 7 height 4
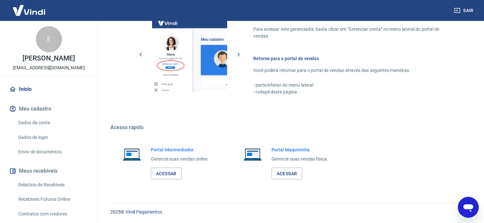
scroll to position [367, 0]
click at [119, 94] on div "Fácil de acessar Para acessar este gerenciador, basta clicar em “Gerenciar cont…" at bounding box center [289, 52] width 358 height 115
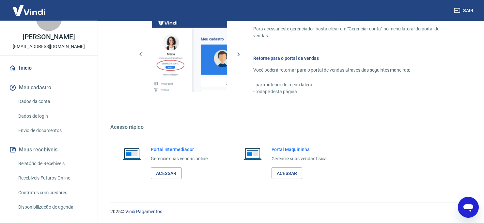
scroll to position [0, 0]
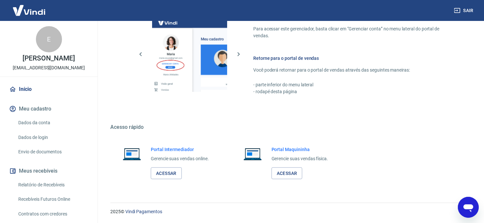
click at [26, 84] on link "Início" at bounding box center [49, 89] width 82 height 14
click at [130, 61] on div "Fácil de acessar Para acessar este gerenciador, basta clicar em “Gerenciar cont…" at bounding box center [289, 52] width 358 height 115
click at [239, 53] on icon "button" at bounding box center [239, 54] width 8 height 8
click at [294, 170] on link "Acessar" at bounding box center [287, 173] width 31 height 12
click at [46, 36] on div "E" at bounding box center [49, 39] width 26 height 26
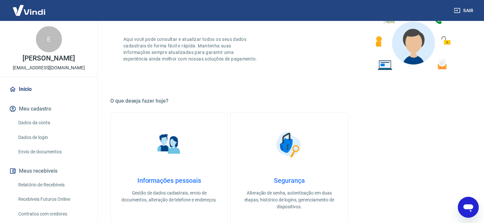
scroll to position [131, 0]
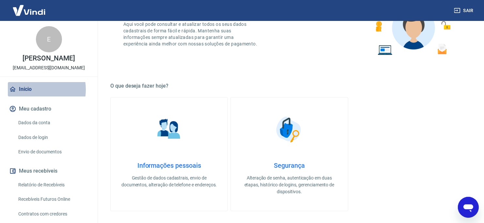
click at [31, 89] on link "Início" at bounding box center [49, 89] width 82 height 14
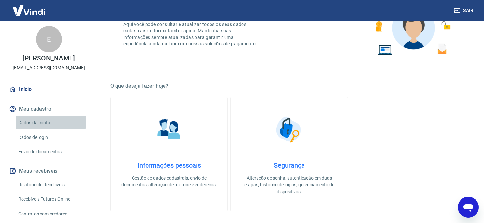
click at [44, 121] on link "Dados da conta" at bounding box center [53, 122] width 74 height 13
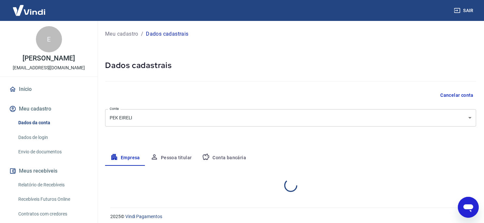
select select "SP"
select select "business"
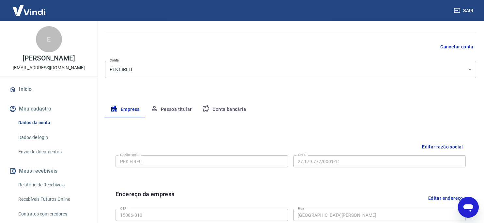
scroll to position [98, 0]
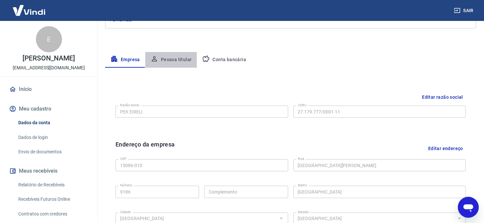
click at [172, 60] on button "Pessoa titular" at bounding box center [171, 60] width 52 height 16
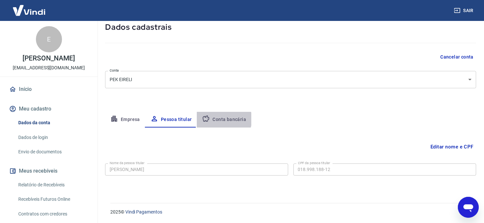
click at [219, 119] on button "Conta bancária" at bounding box center [224, 120] width 55 height 16
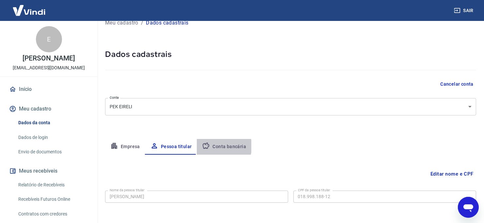
select select "1"
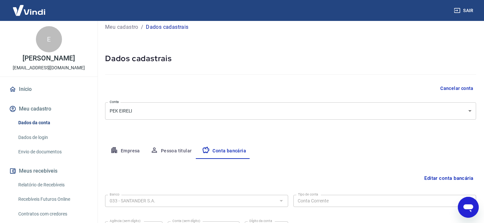
scroll to position [0, 0]
